Goal: Information Seeking & Learning: Learn about a topic

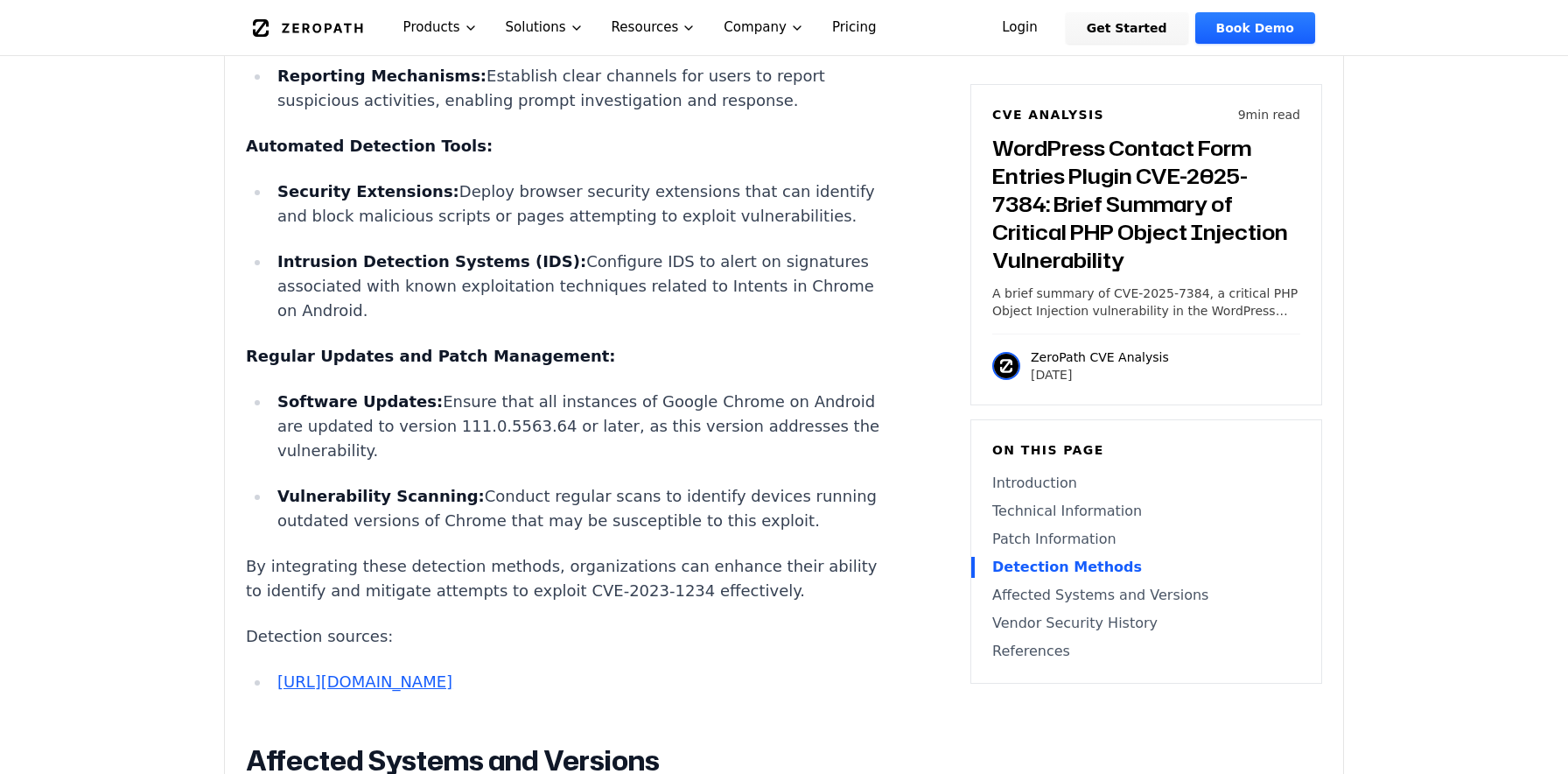
scroll to position [3692, 0]
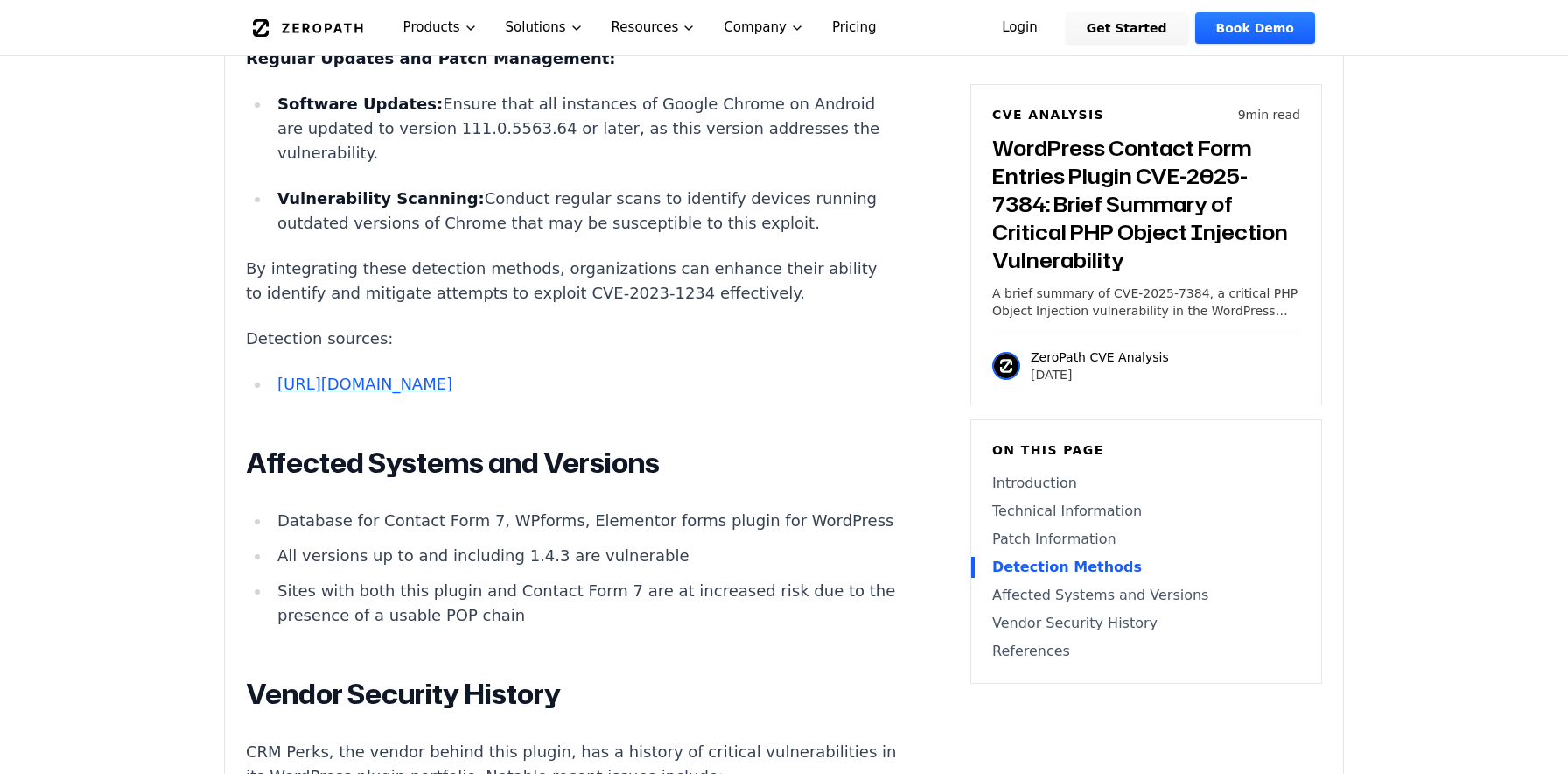
click at [427, 374] on link "[URL][DOMAIN_NAME]" at bounding box center [365, 383] width 175 height 18
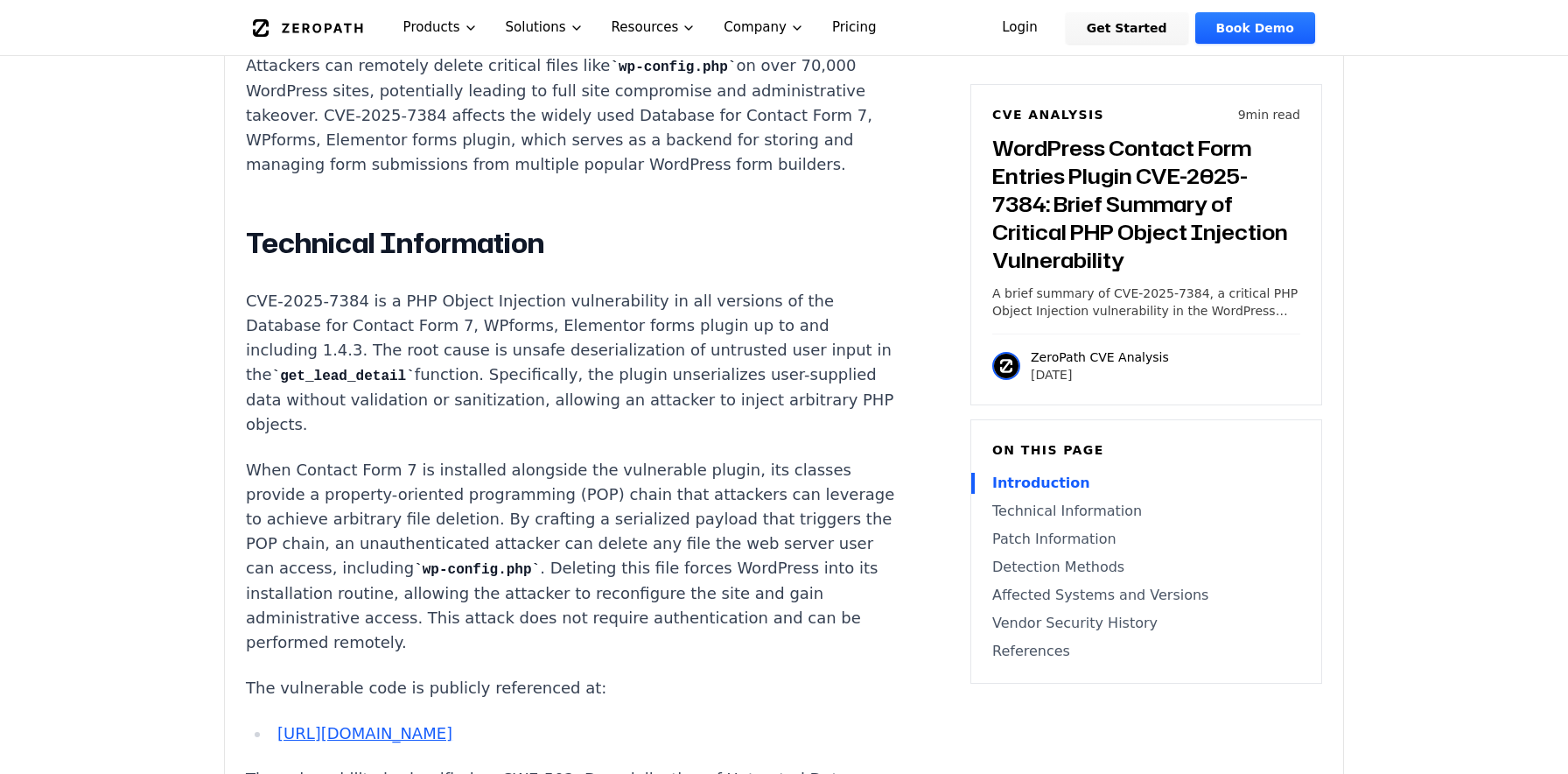
scroll to position [1339, 0]
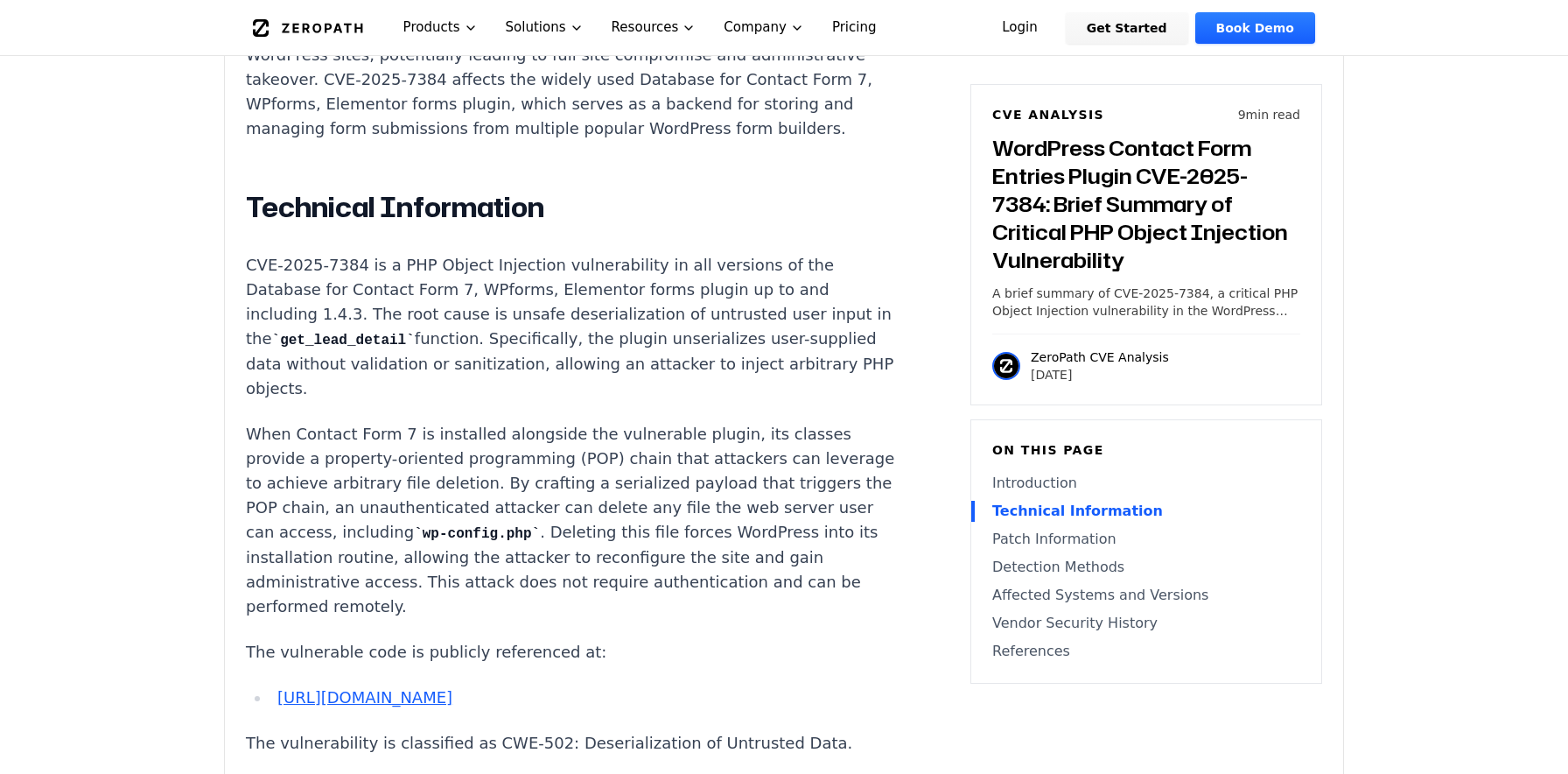
click at [415, 332] on code "get_lead_detail" at bounding box center [343, 340] width 143 height 15
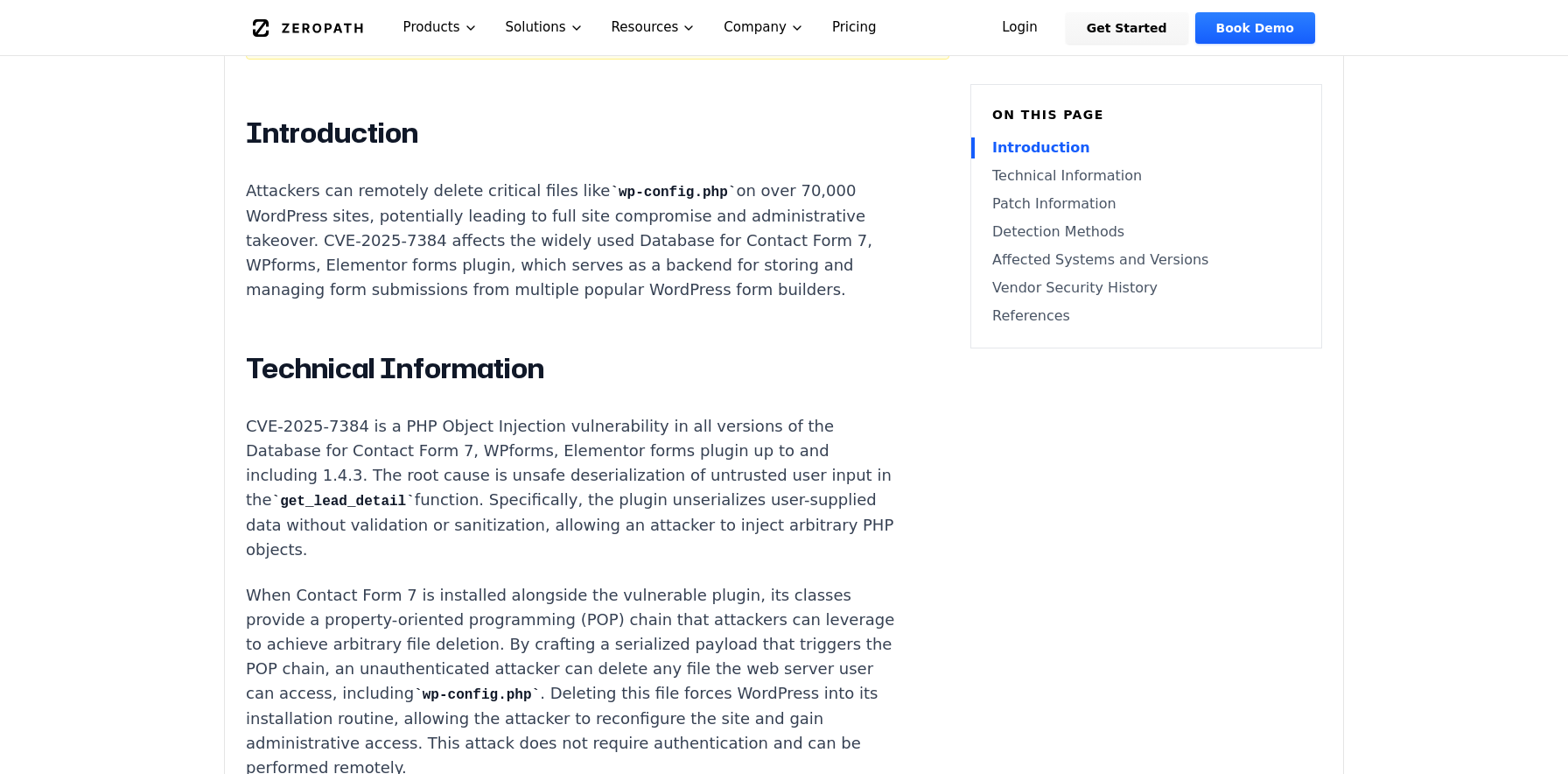
scroll to position [955, 0]
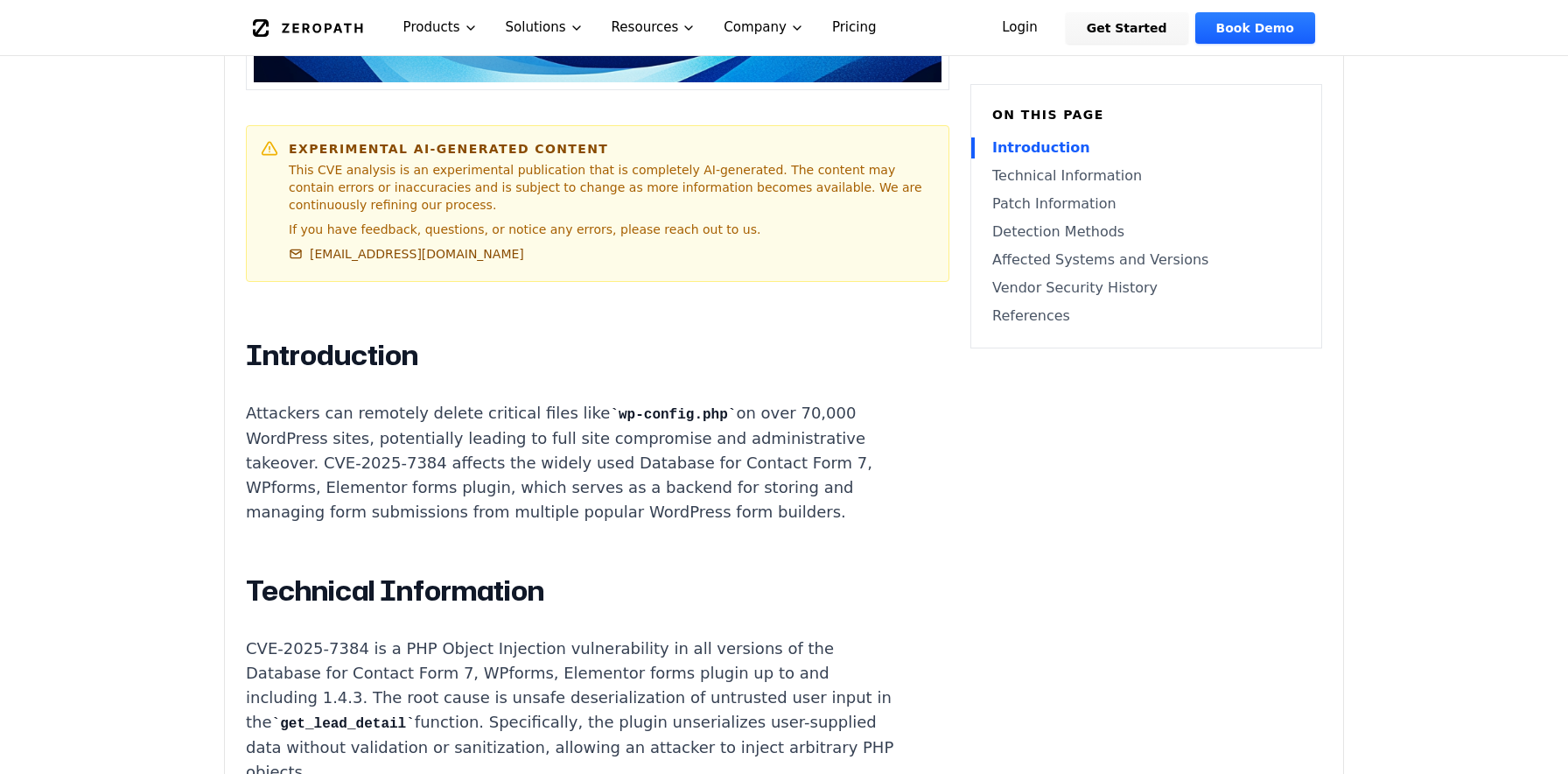
click at [652, 407] on code "wp-config.php" at bounding box center [673, 414] width 126 height 15
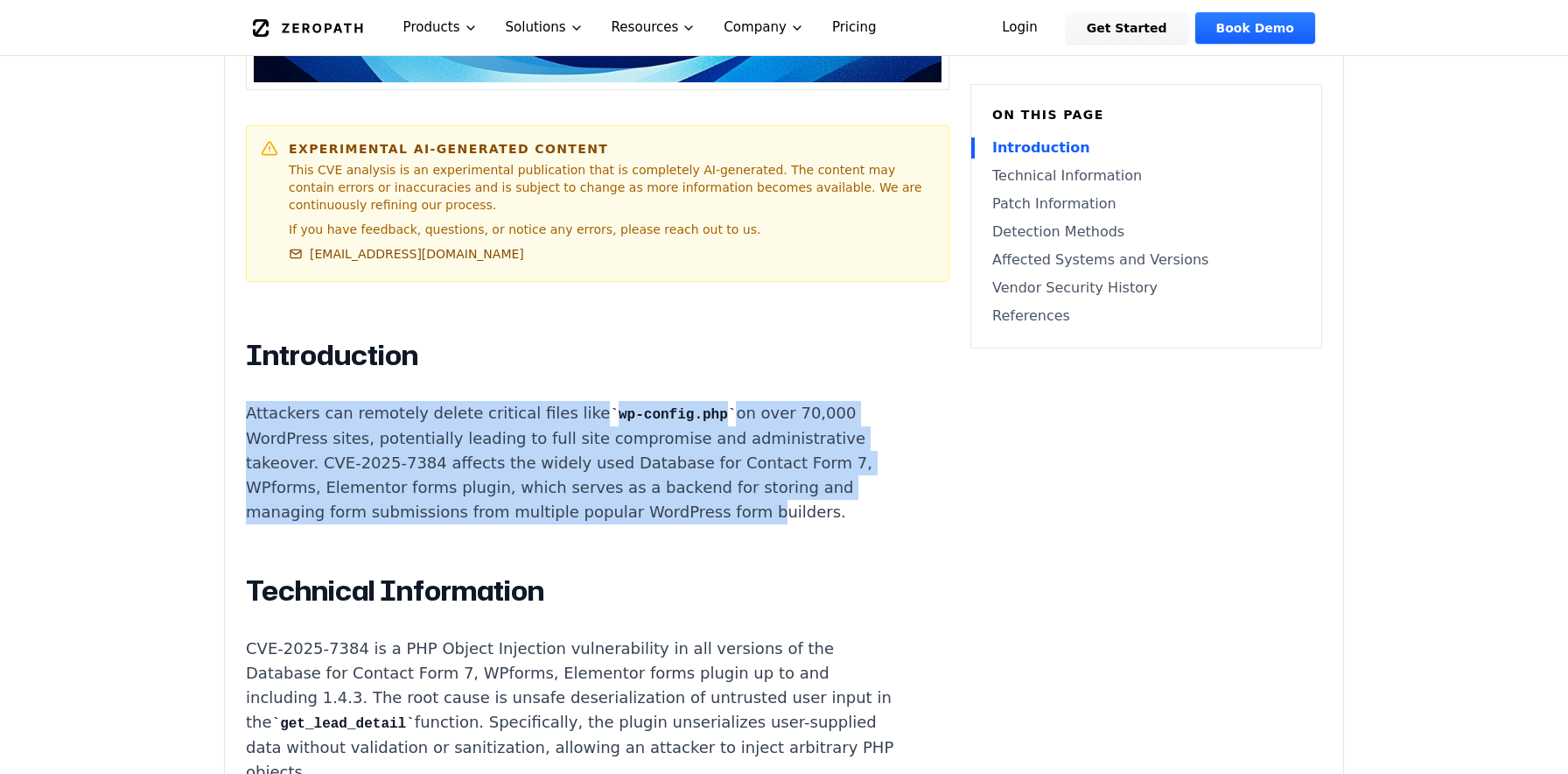
drag, startPoint x: 248, startPoint y: 375, endPoint x: 420, endPoint y: 471, distance: 197.0
click at [420, 471] on p "Attackers can remotely delete critical files like wp-config.php on over 70,000 …" at bounding box center [571, 463] width 651 height 124
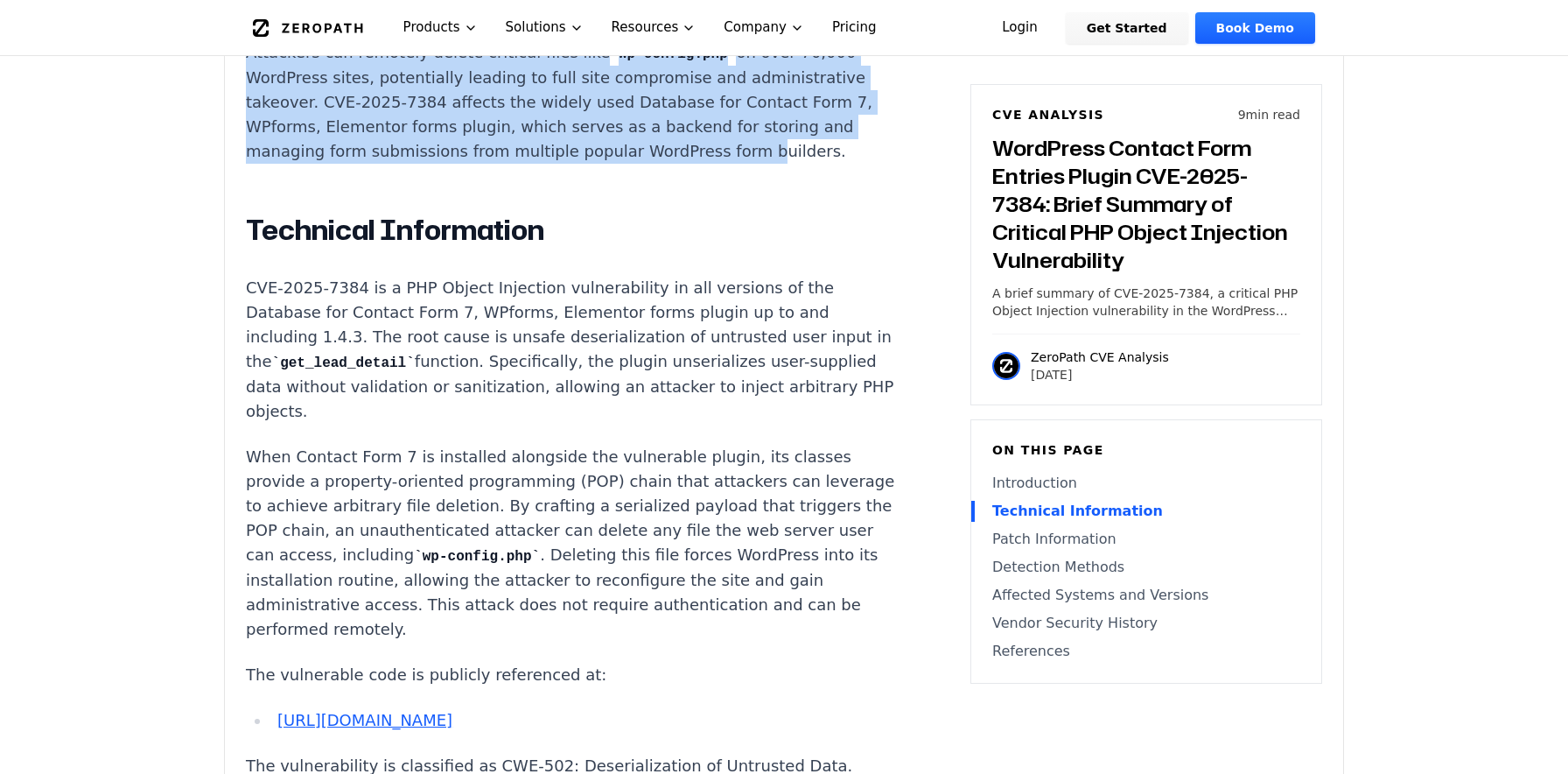
scroll to position [1473, 0]
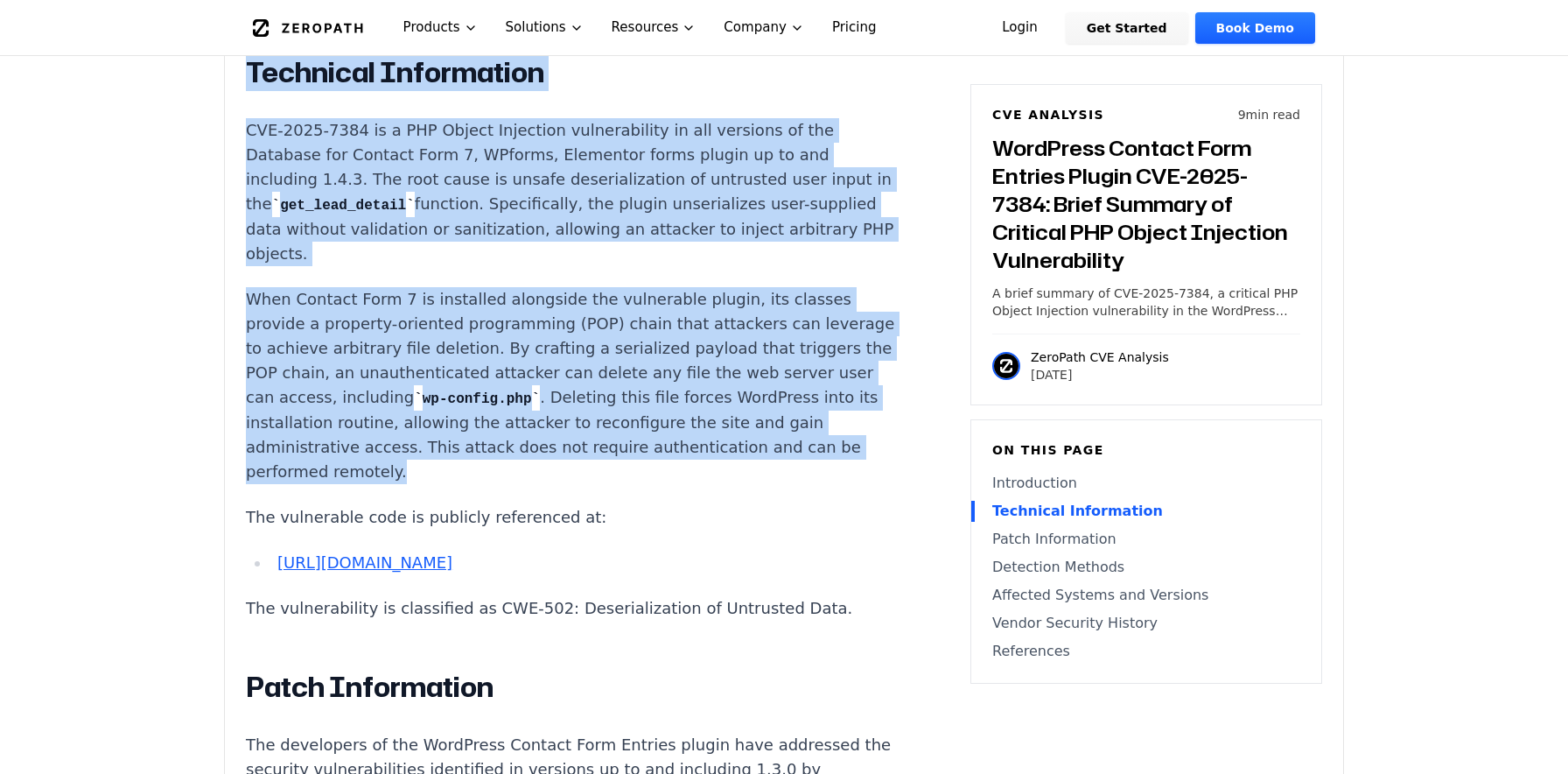
click at [614, 382] on p "When Contact Form 7 is installed alongside the vulnerable plugin, its classes p…" at bounding box center [571, 385] width 651 height 197
copy div "Attackers can remotely delete critical files like wp-config.php on over 70,000 …"
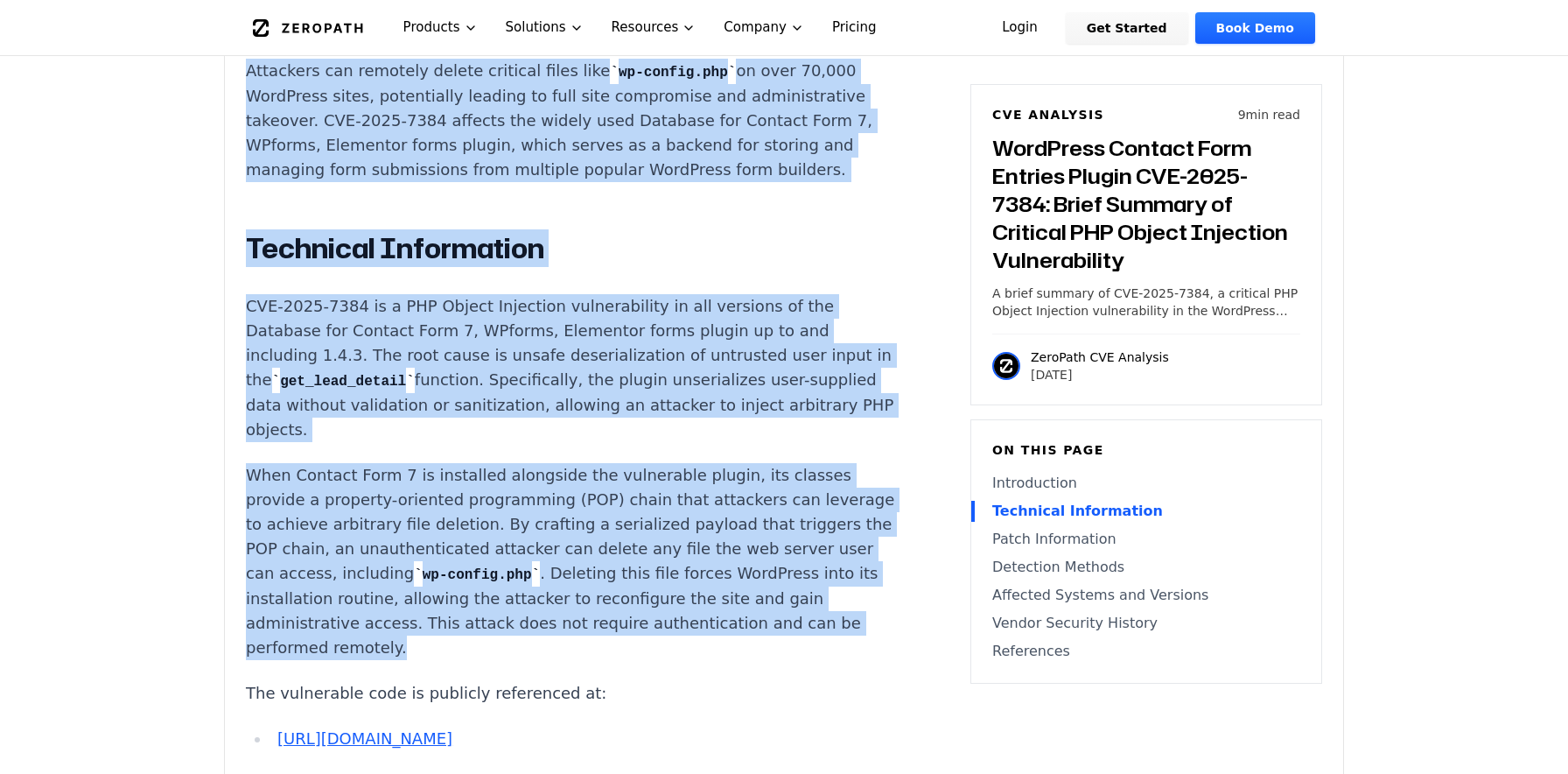
scroll to position [0, 0]
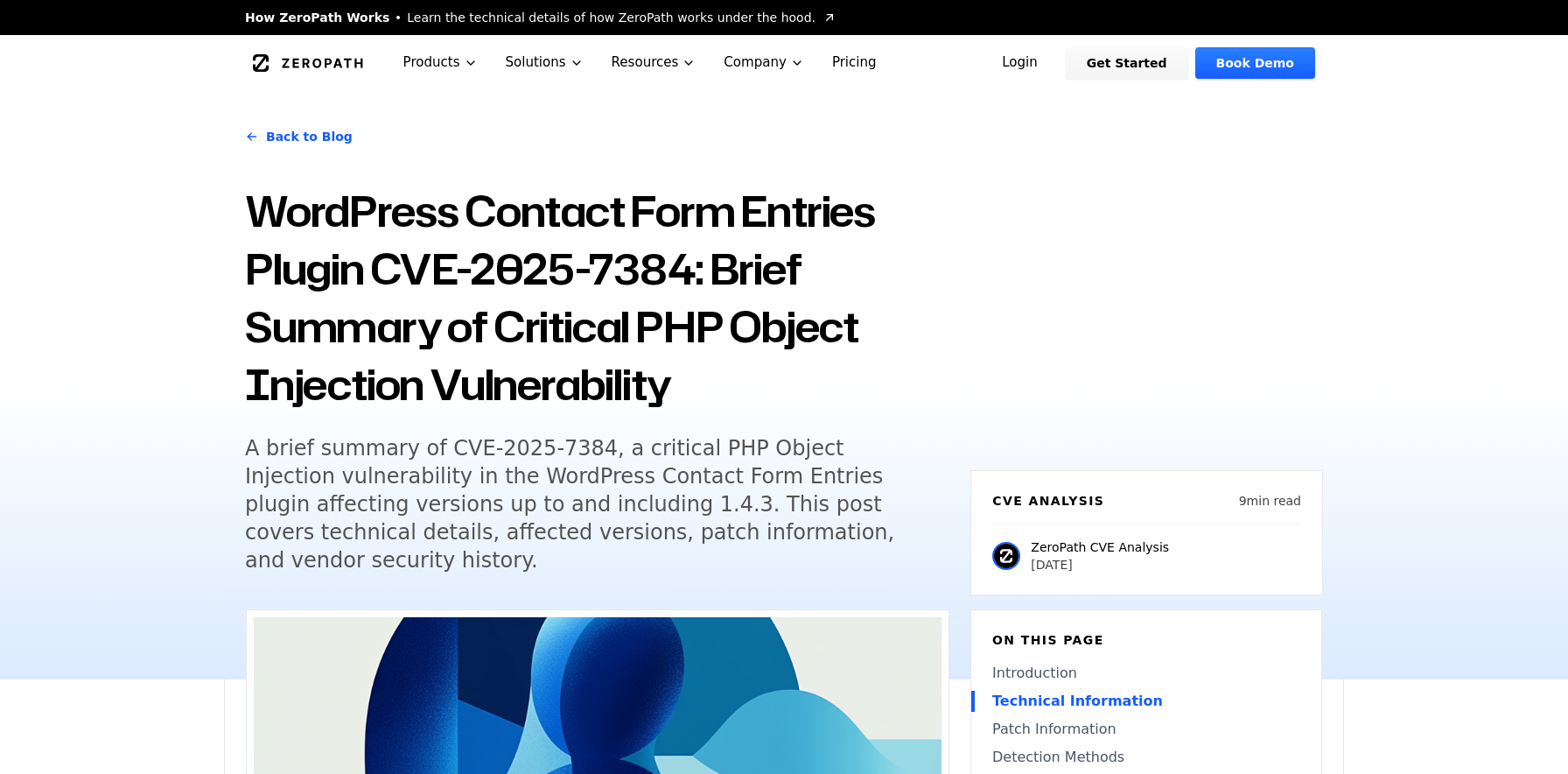
click at [1061, 538] on p "ZeroPath CVE Analysis" at bounding box center [1100, 546] width 138 height 17
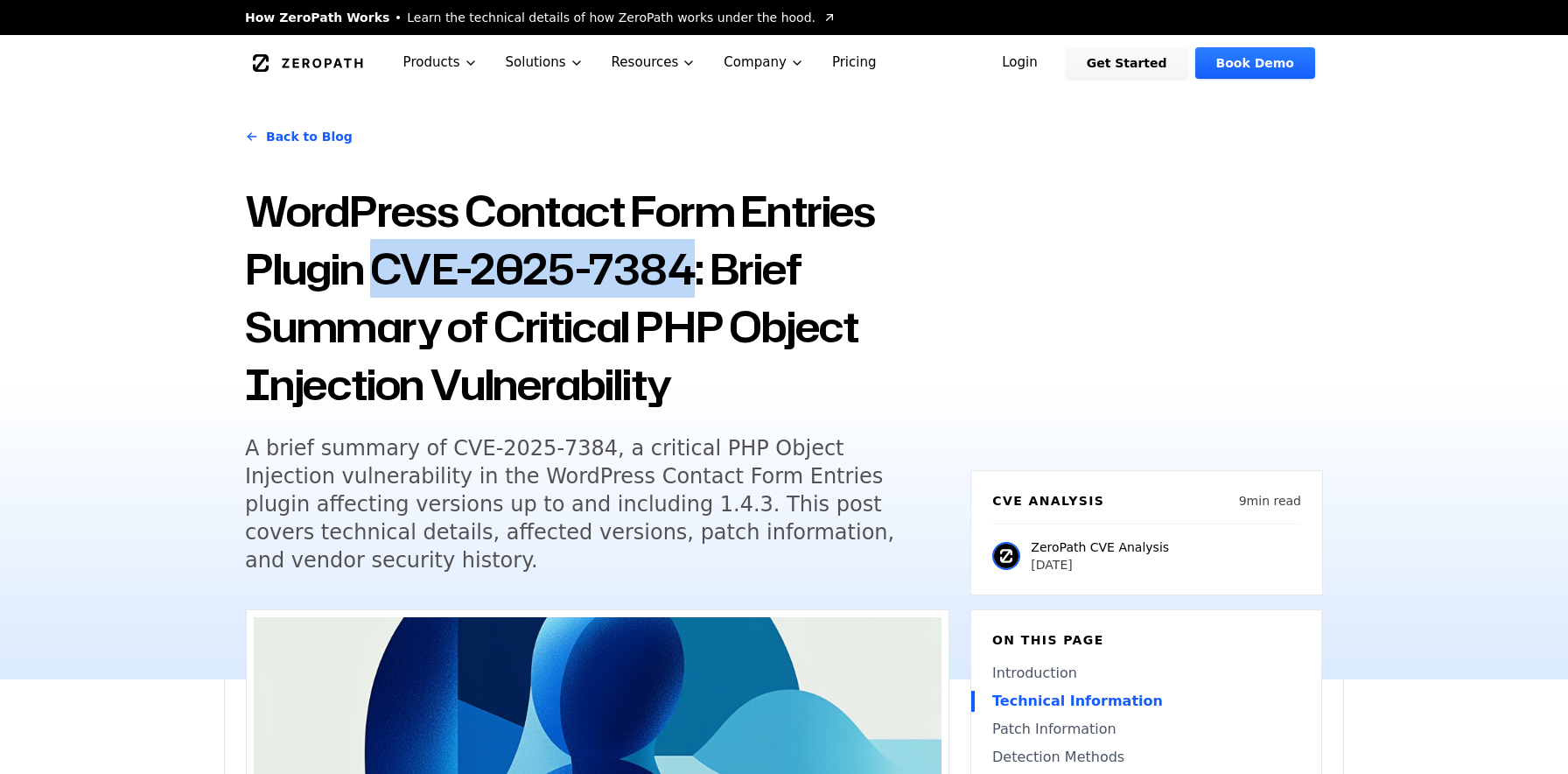
drag, startPoint x: 686, startPoint y: 267, endPoint x: 379, endPoint y: 272, distance: 307.0
click at [379, 272] on h1 "WordPress Contact Form Entries Plugin CVE-2025-7384: Brief Summary of Critical …" at bounding box center [597, 298] width 704 height 231
copy h1 "CVE-2025-7384"
click at [671, 255] on h1 "WordPress Contact Form Entries Plugin CVE-2025-7384: Brief Summary of Critical …" at bounding box center [597, 298] width 704 height 231
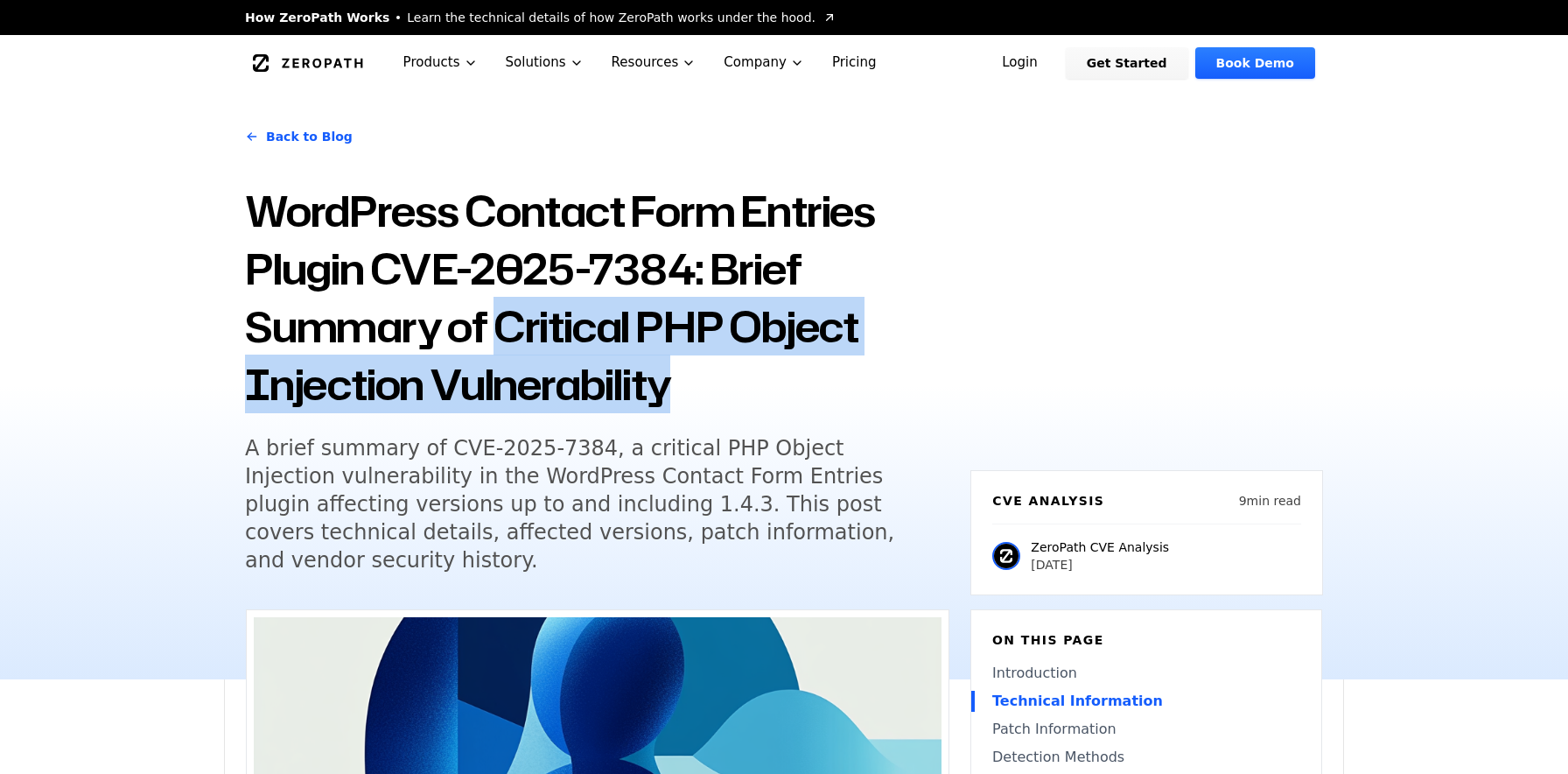
copy h1 "Critical PHP Object Injection Vulnerability"
drag, startPoint x: 498, startPoint y: 324, endPoint x: 671, endPoint y: 380, distance: 181.8
click at [671, 380] on h1 "WordPress Contact Form Entries Plugin CVE-2025-7384: Brief Summary of Critical …" at bounding box center [597, 298] width 704 height 231
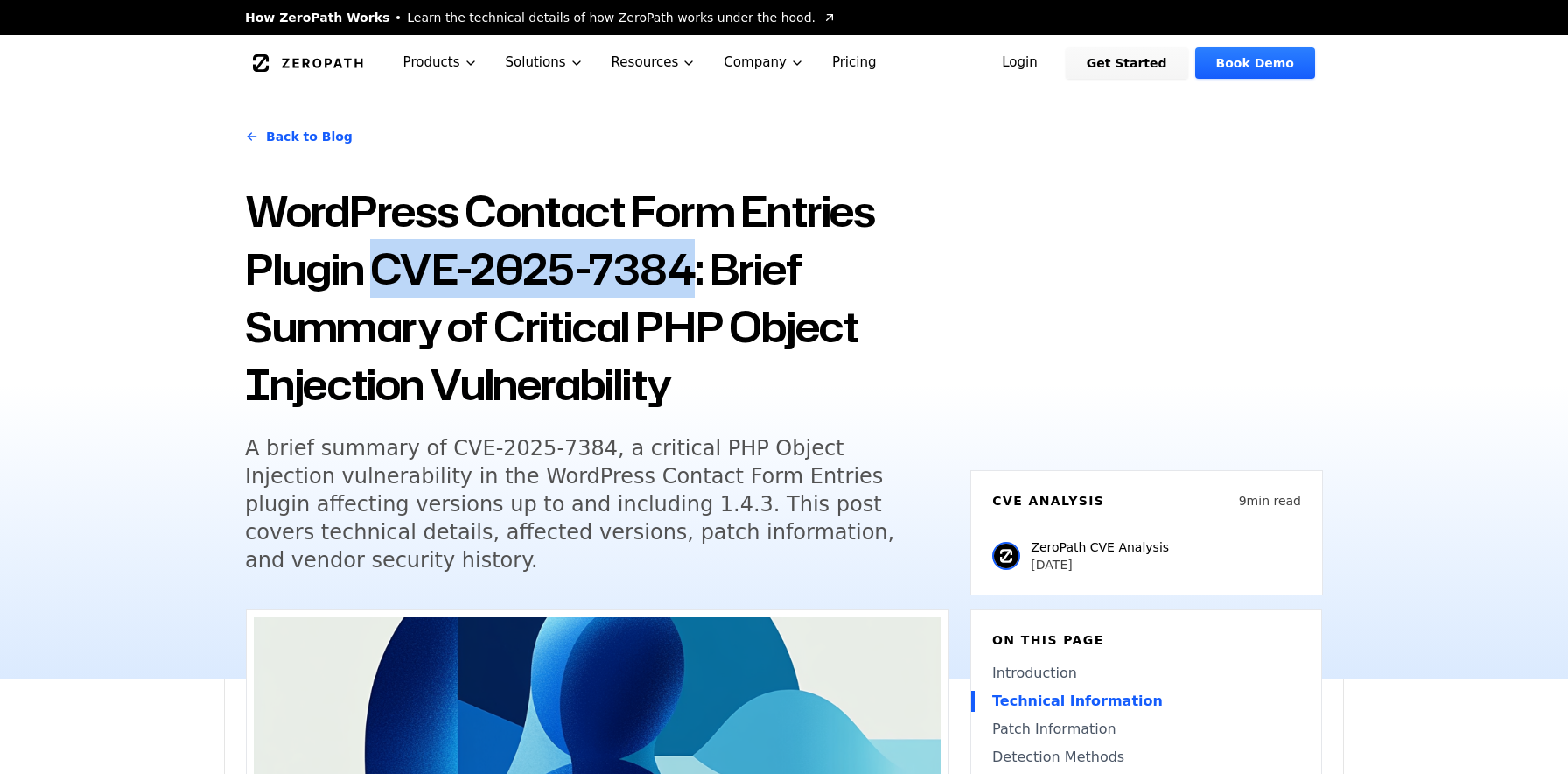
copy h1 "CVE-2025-7384"
drag, startPoint x: 690, startPoint y: 261, endPoint x: 384, endPoint y: 262, distance: 306.0
click at [384, 262] on h1 "WordPress Contact Form Entries Plugin CVE-2025-7384: Brief Summary of Critical …" at bounding box center [597, 298] width 704 height 231
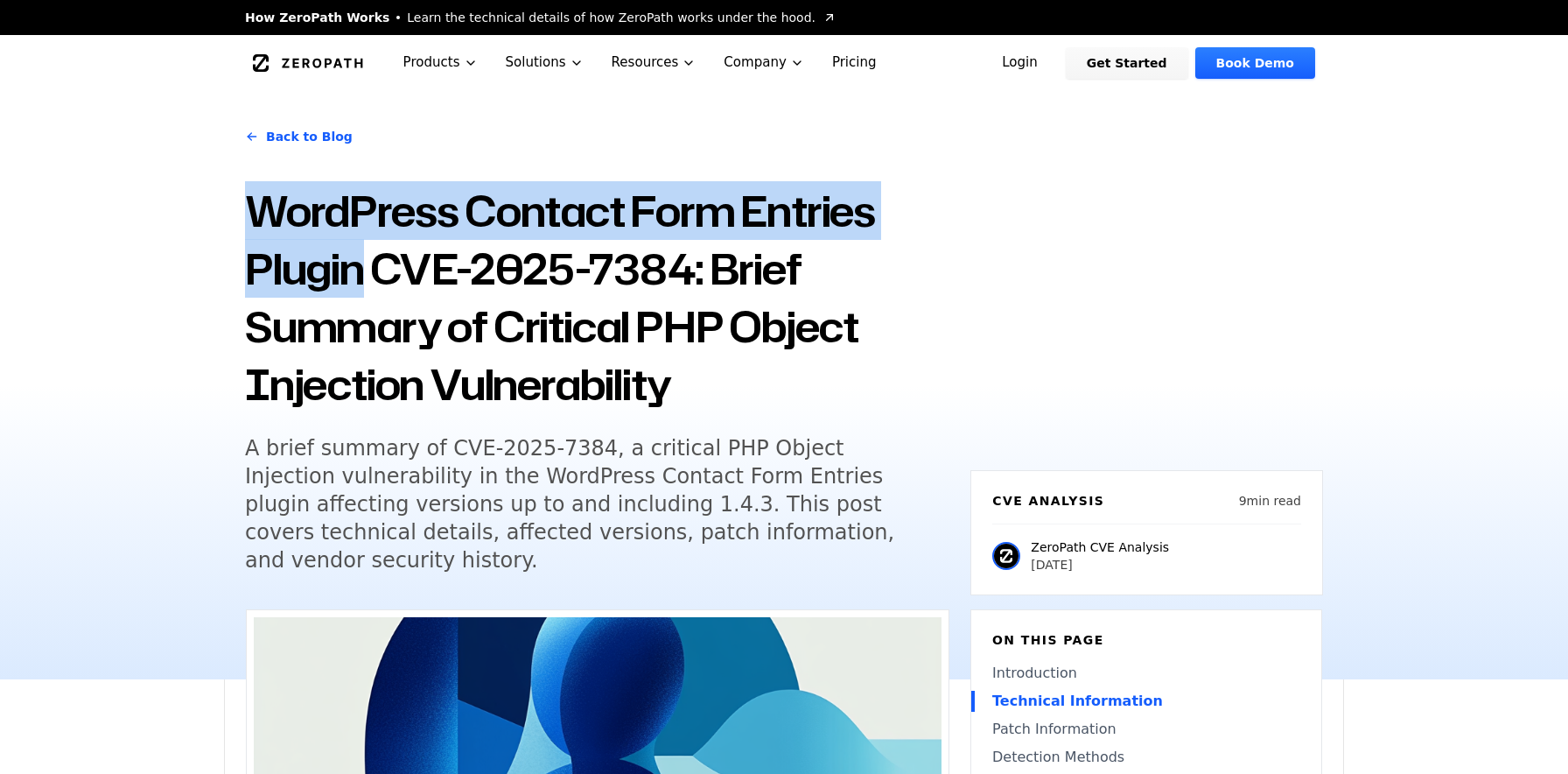
drag, startPoint x: 244, startPoint y: 210, endPoint x: 362, endPoint y: 267, distance: 131.0
click at [362, 267] on h1 "WordPress Contact Form Entries Plugin CVE-2025-7384: Brief Summary of Critical …" at bounding box center [597, 298] width 704 height 231
copy h1 "WordPress Contact Form Entries Plugin"
